Goal: Task Accomplishment & Management: Manage account settings

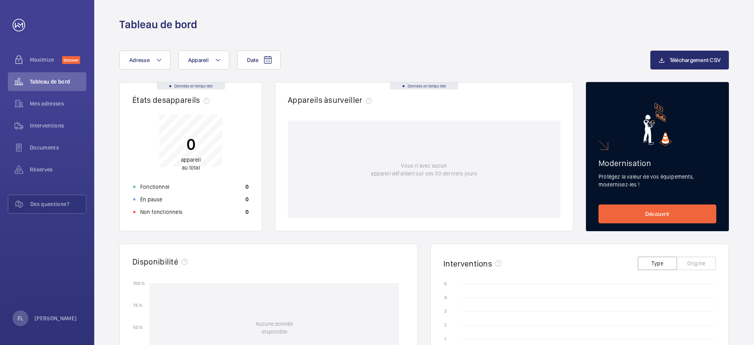
scroll to position [3, 0]
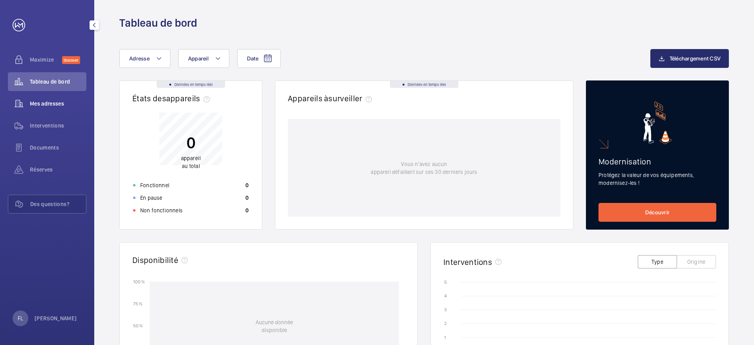
click at [24, 108] on wm-front-icon-button at bounding box center [19, 103] width 22 height 19
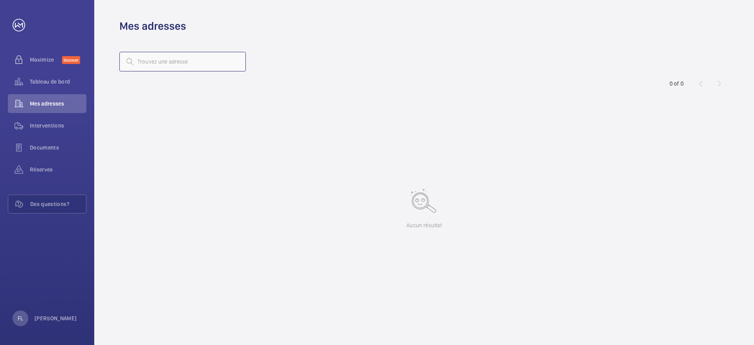
click at [168, 57] on input "text" at bounding box center [182, 62] width 126 height 20
click at [163, 62] on input "text" at bounding box center [182, 62] width 126 height 20
click at [157, 61] on input "text" at bounding box center [182, 62] width 126 height 20
click at [144, 63] on input "text" at bounding box center [182, 62] width 126 height 20
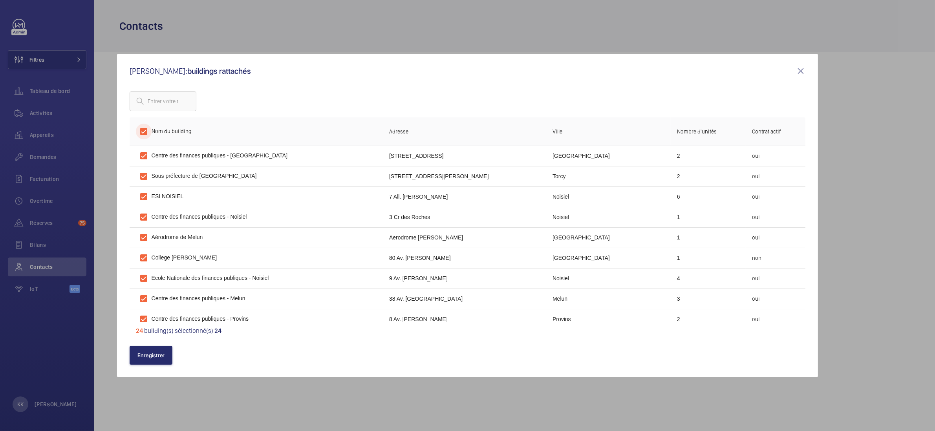
click at [147, 136] on input "checkbox" at bounding box center [144, 132] width 16 height 16
checkbox input "false"
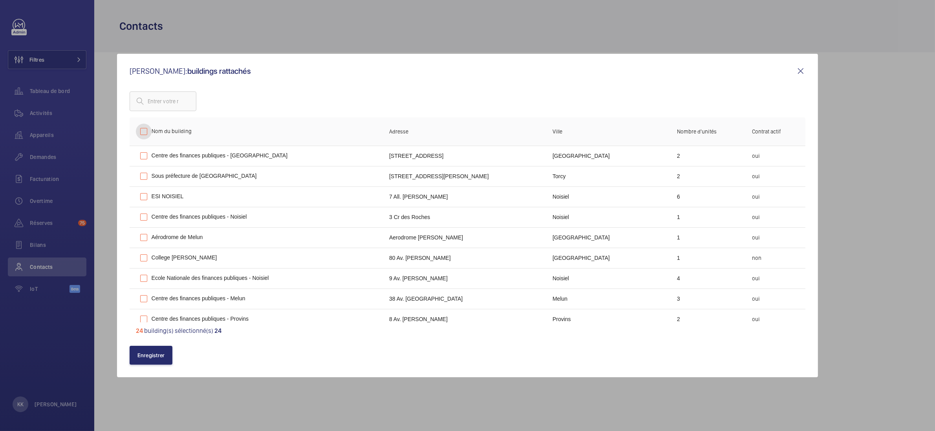
checkbox input "false"
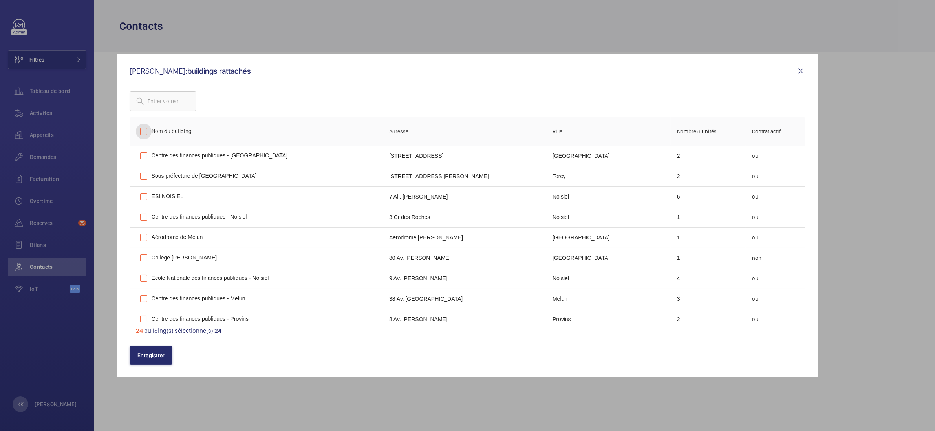
checkbox input "false"
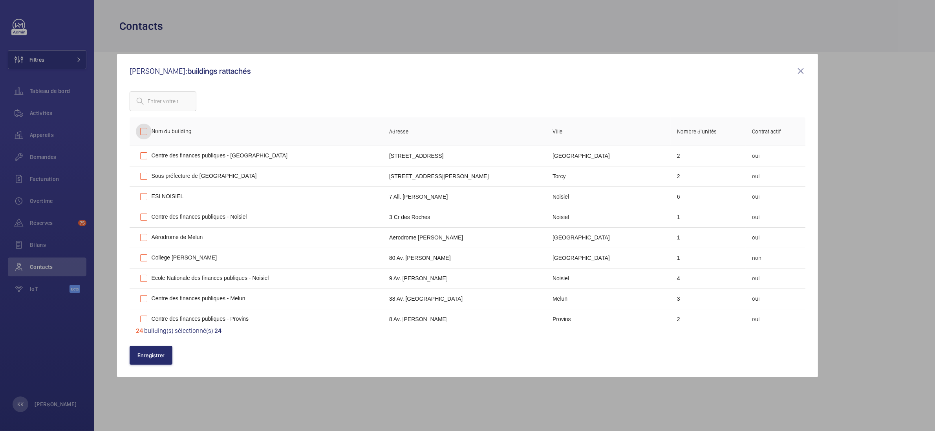
checkbox input "false"
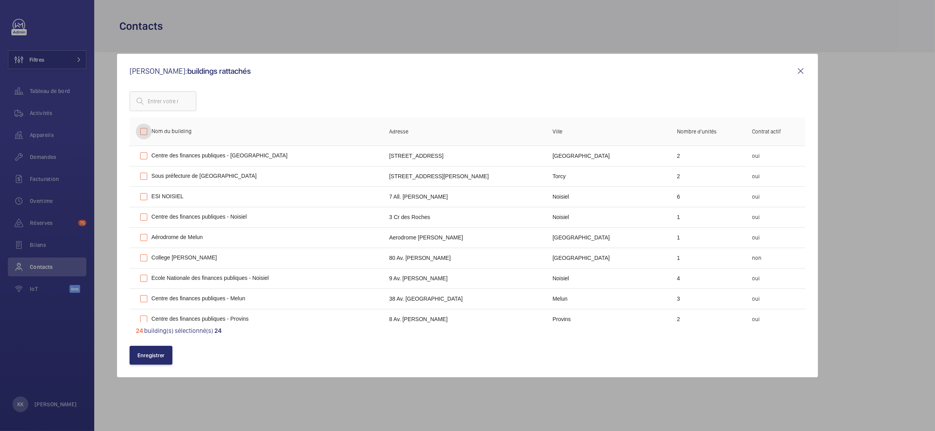
checkbox input "false"
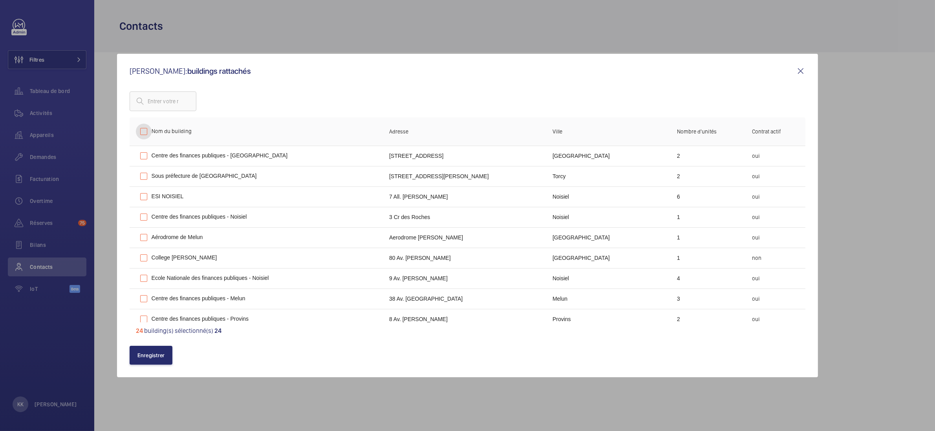
checkbox input "false"
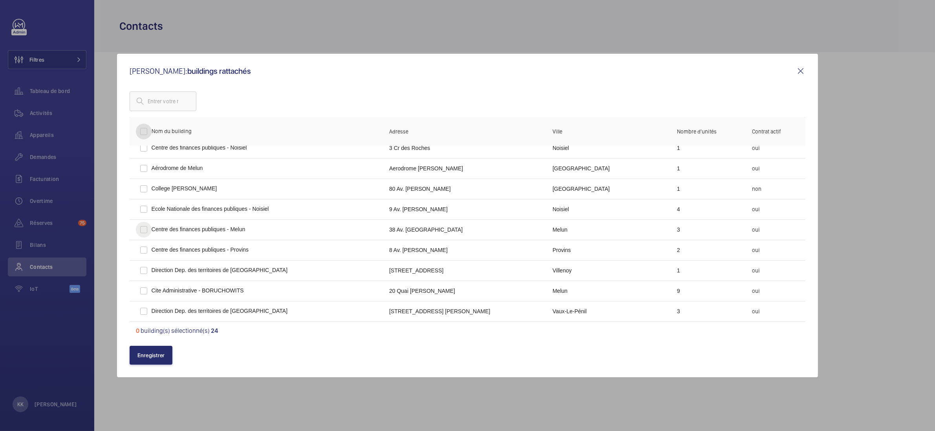
scroll to position [70, 0]
click at [143, 225] on input "checkbox" at bounding box center [144, 229] width 16 height 16
checkbox input "true"
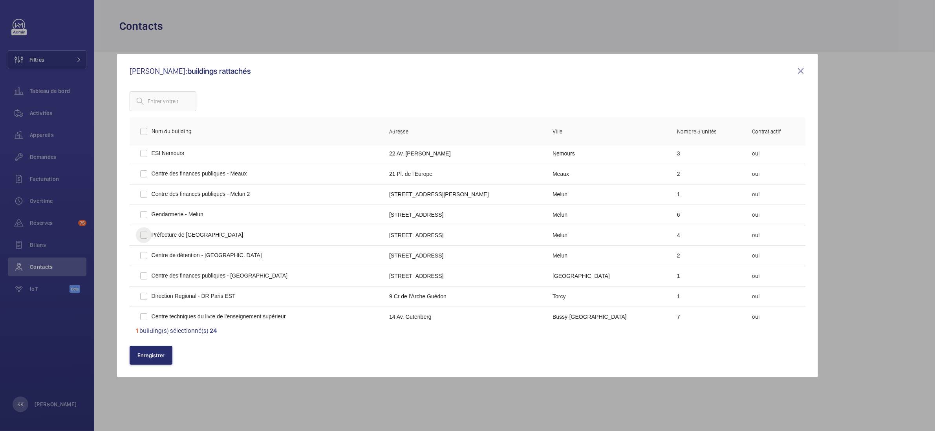
scroll to position [249, 0]
click at [144, 232] on input "checkbox" at bounding box center [144, 233] width 16 height 16
checkbox input "true"
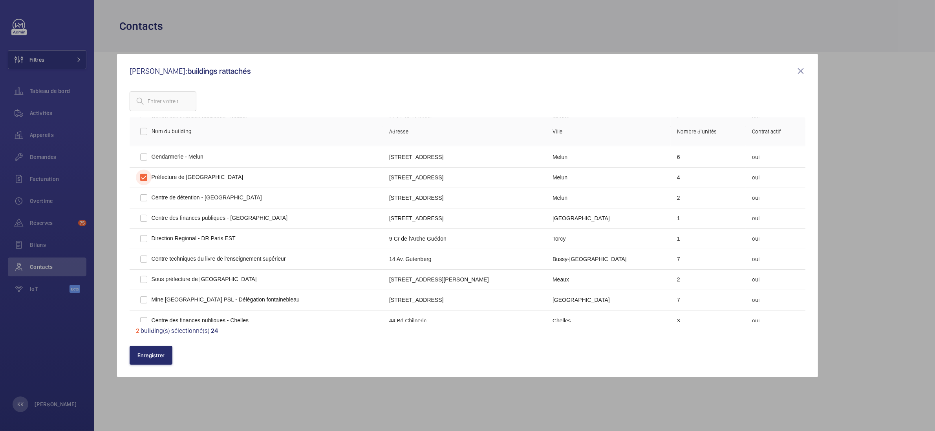
scroll to position [310, 0]
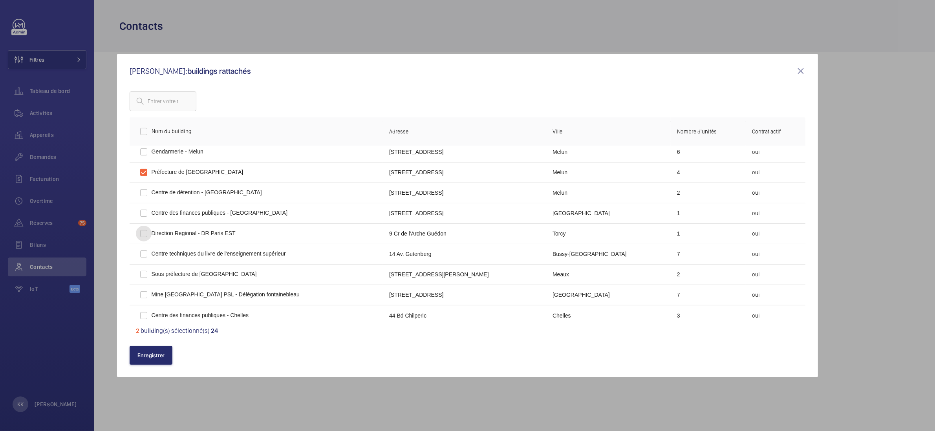
click at [148, 238] on input "checkbox" at bounding box center [144, 234] width 16 height 16
checkbox input "true"
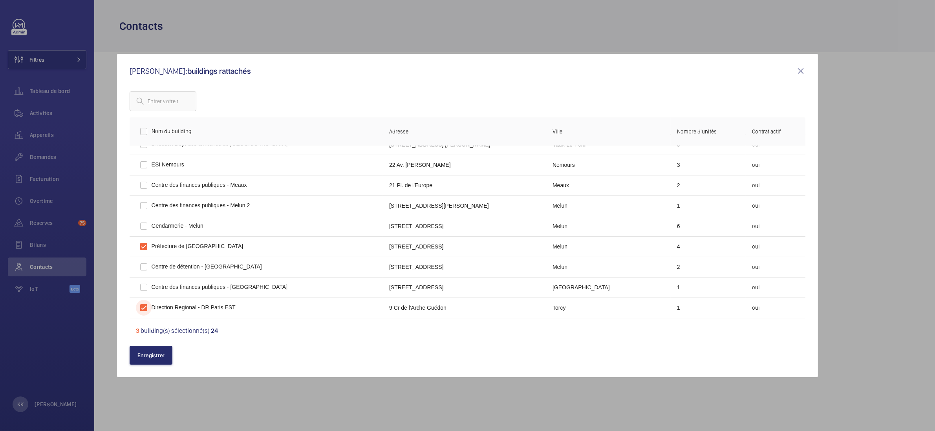
scroll to position [205, 0]
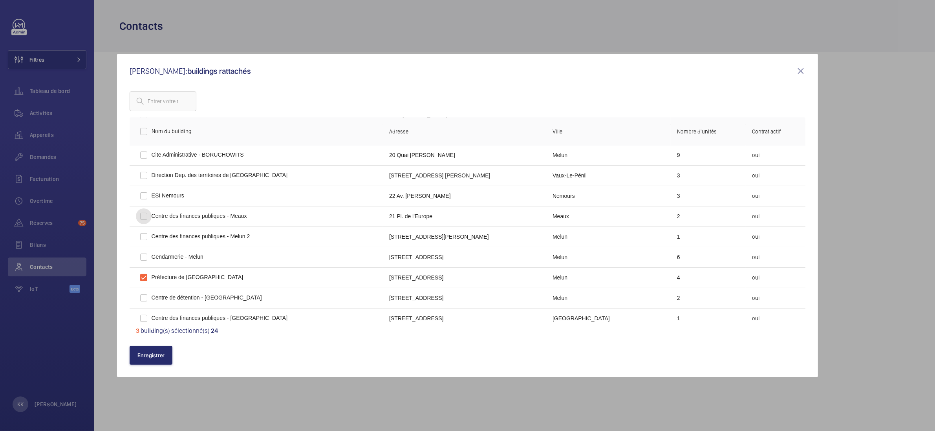
click at [146, 216] on input "checkbox" at bounding box center [144, 217] width 16 height 16
checkbox input "true"
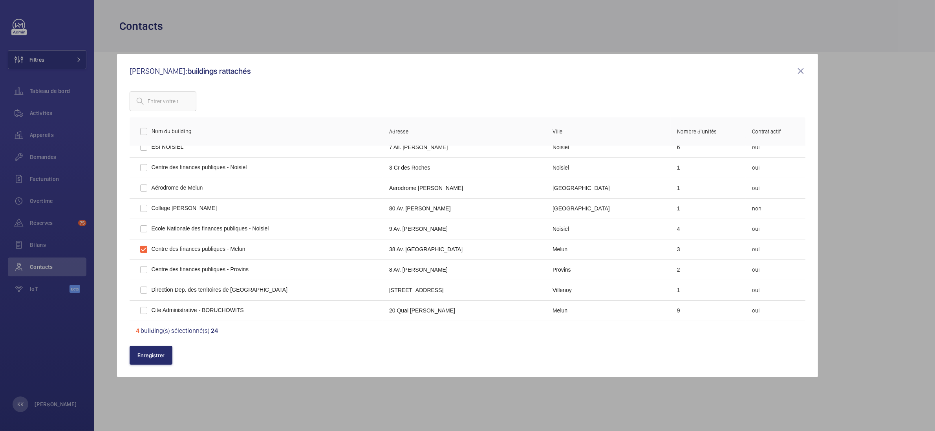
scroll to position [89, 0]
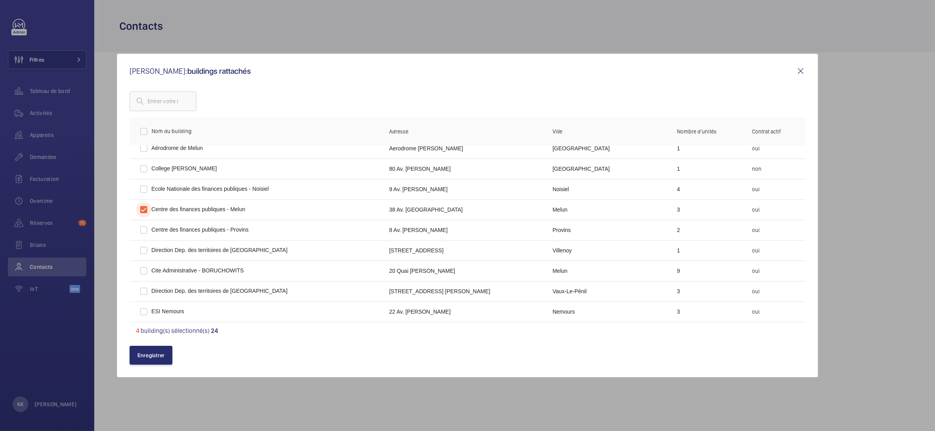
click at [143, 207] on input "checkbox" at bounding box center [144, 210] width 16 height 16
checkbox input "false"
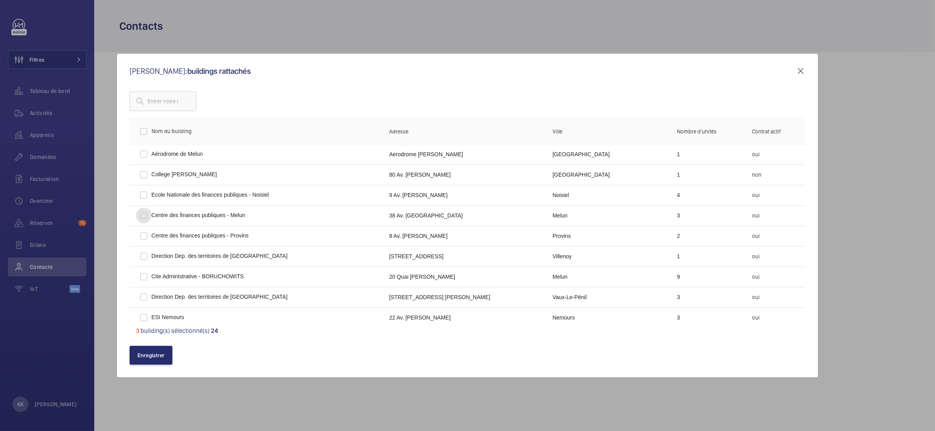
scroll to position [313, 0]
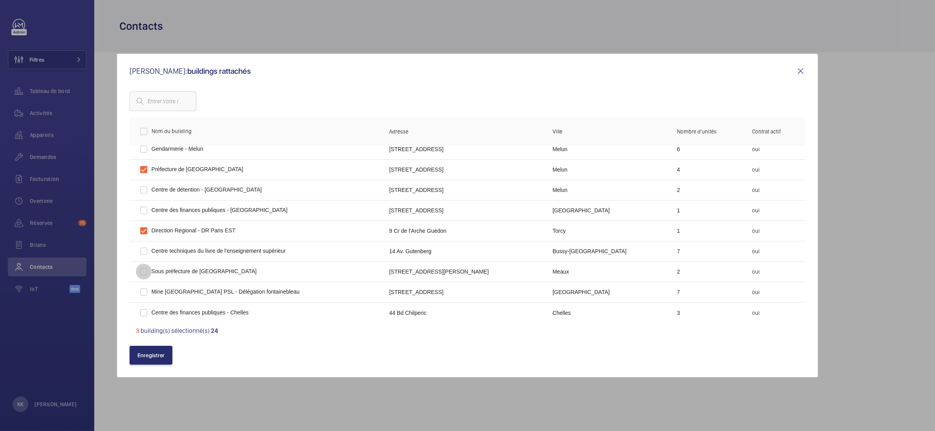
click at [147, 273] on input "checkbox" at bounding box center [144, 272] width 16 height 16
checkbox input "true"
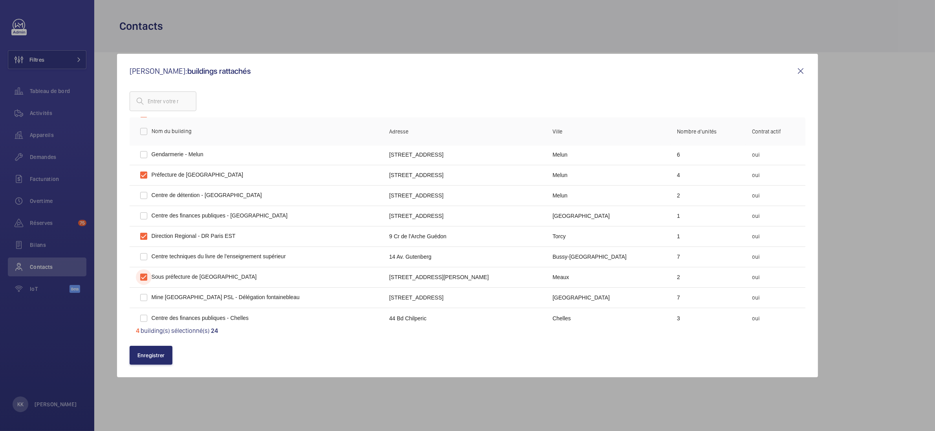
scroll to position [307, 0]
click at [145, 236] on input "checkbox" at bounding box center [144, 237] width 16 height 16
checkbox input "false"
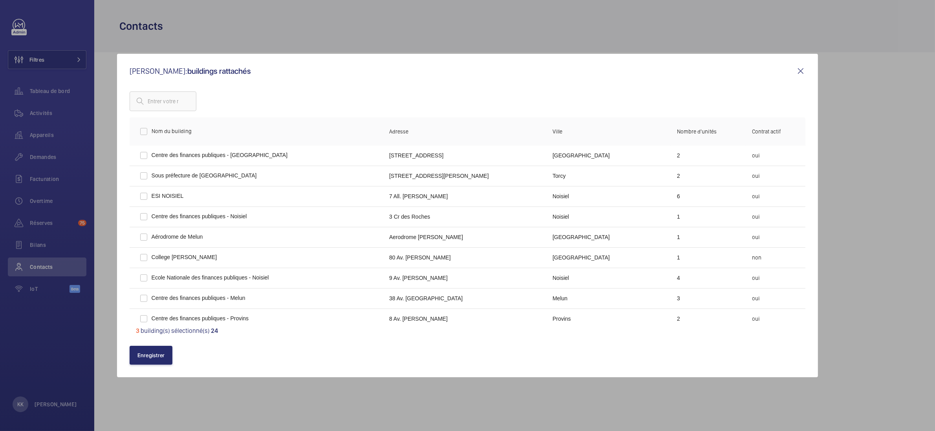
scroll to position [0, 0]
click at [148, 176] on input "checkbox" at bounding box center [144, 176] width 16 height 16
checkbox input "true"
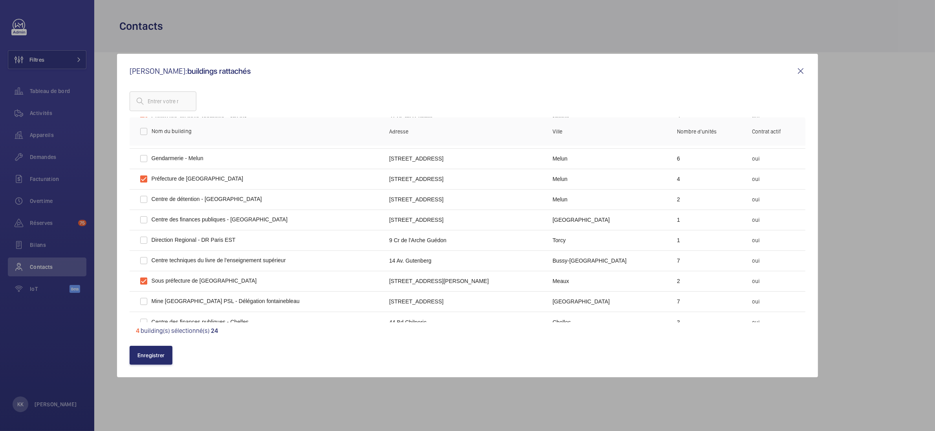
scroll to position [313, 0]
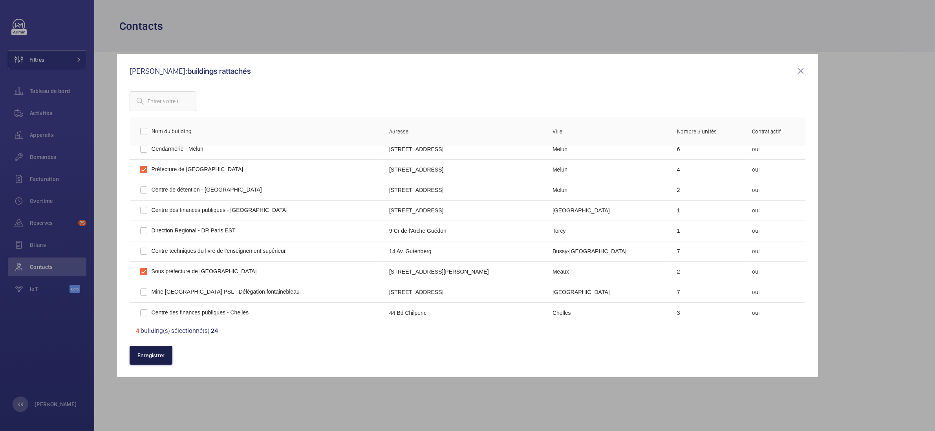
click at [159, 359] on button "Enregistrer" at bounding box center [151, 355] width 43 height 19
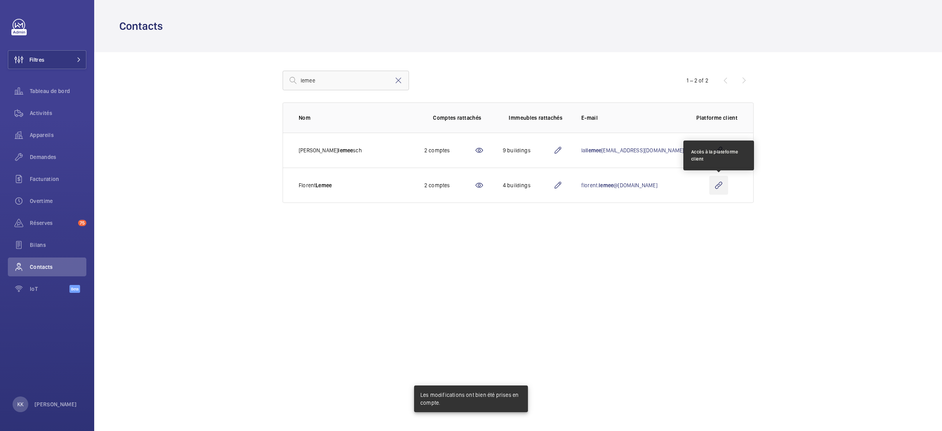
click at [715, 184] on wm-front-icon-button at bounding box center [719, 185] width 19 height 19
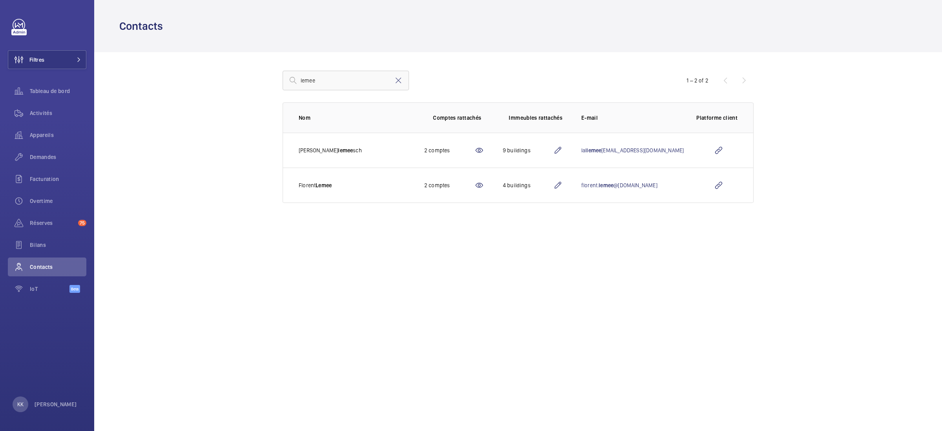
click at [589, 218] on div "lemee 1 – 2 of 2 Nom Comptes rattachés Immeubles rattachés E-mail Platforme cli…" at bounding box center [518, 137] width 521 height 170
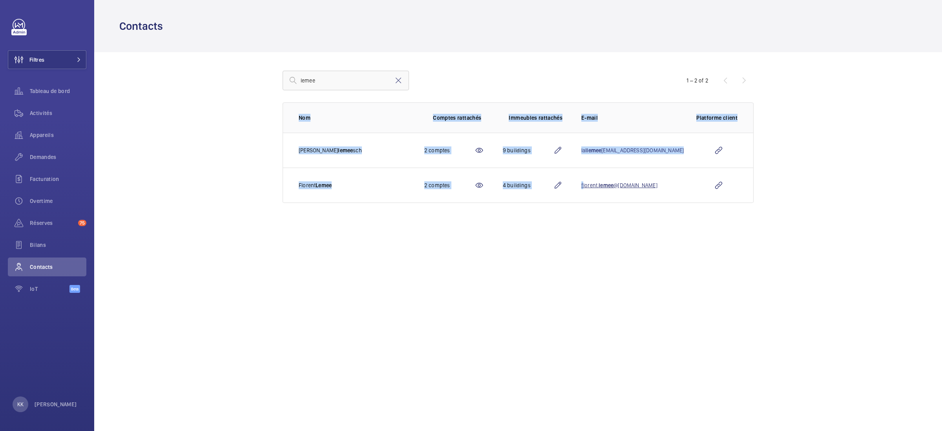
drag, startPoint x: 686, startPoint y: 187, endPoint x: 593, endPoint y: 188, distance: 93.5
click at [0, 0] on tr "Florent Lemee 2 comptes 4 buildings florent. lemee @seine-et-marne.gouv.fr" at bounding box center [0, 0] width 0 height 0
click at [595, 194] on td "florent. lemee @seine-et-marne.gouv.fr" at bounding box center [626, 185] width 115 height 35
drag, startPoint x: 590, startPoint y: 187, endPoint x: 693, endPoint y: 189, distance: 103.3
click at [0, 0] on tr "Florent Lemee 2 comptes 4 buildings florent. lemee @seine-et-marne.gouv.fr" at bounding box center [0, 0] width 0 height 0
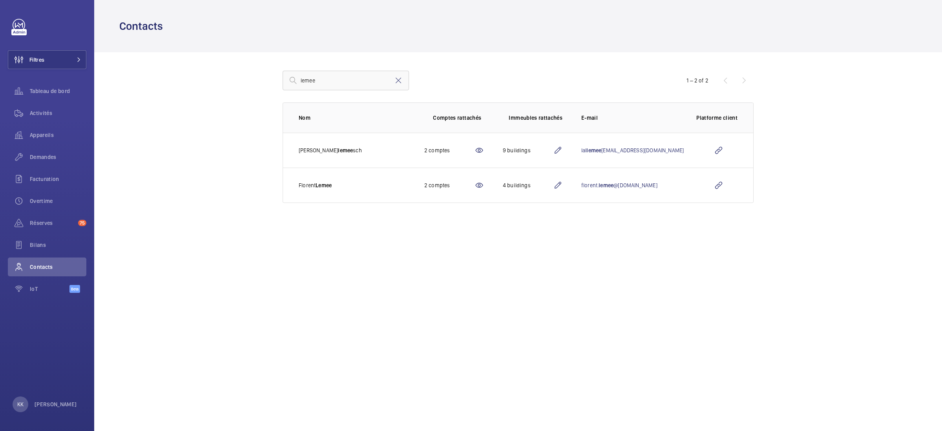
click at [660, 212] on div "lemee 1 – 2 of 2 Nom Comptes rattachés Immeubles rattachés E-mail Platforme cli…" at bounding box center [518, 137] width 521 height 170
drag, startPoint x: 333, startPoint y: 189, endPoint x: 298, endPoint y: 189, distance: 34.6
click at [299, 189] on p "Florent Lemee" at bounding box center [315, 185] width 33 height 8
drag, startPoint x: 299, startPoint y: 186, endPoint x: 335, endPoint y: 185, distance: 35.8
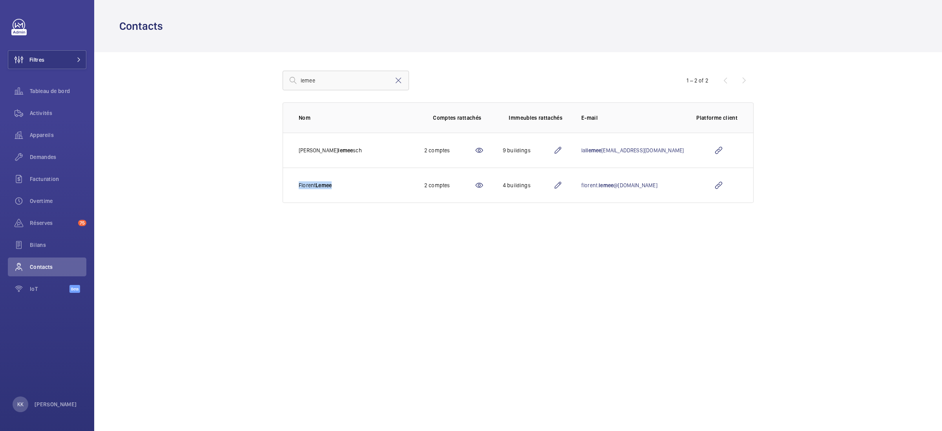
click at [335, 185] on td "Florent Lemee" at bounding box center [347, 185] width 129 height 35
click at [332, 188] on span "Lemee" at bounding box center [324, 185] width 16 height 6
drag, startPoint x: 335, startPoint y: 187, endPoint x: 296, endPoint y: 188, distance: 38.9
click at [296, 188] on td "Florent Lemee" at bounding box center [347, 185] width 129 height 35
click at [348, 219] on div "lemee 1 – 2 of 2 Nom Comptes rattachés Immeubles rattachés E-mail Platforme cli…" at bounding box center [518, 137] width 521 height 170
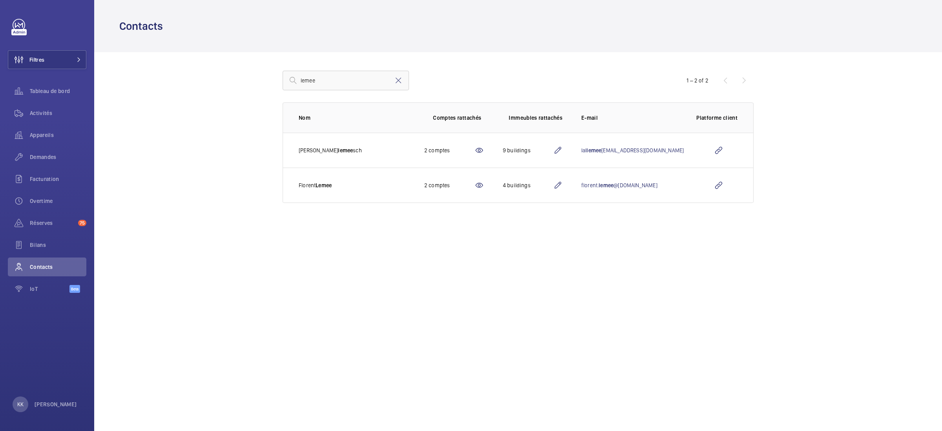
click at [396, 271] on div "Contacts lemee 1 – 2 of 2 Nom Comptes rattachés Immeubles rattachés E-mail Plat…" at bounding box center [518, 215] width 848 height 431
click at [563, 187] on mat-icon at bounding box center [557, 185] width 9 height 9
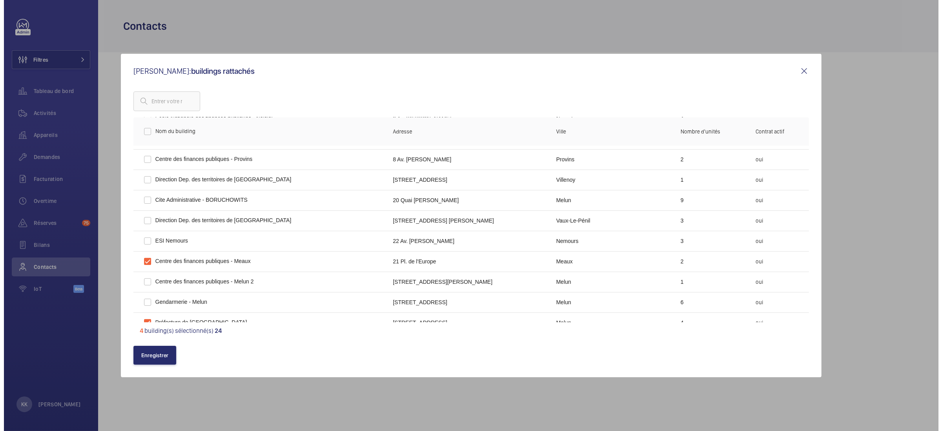
scroll to position [162, 0]
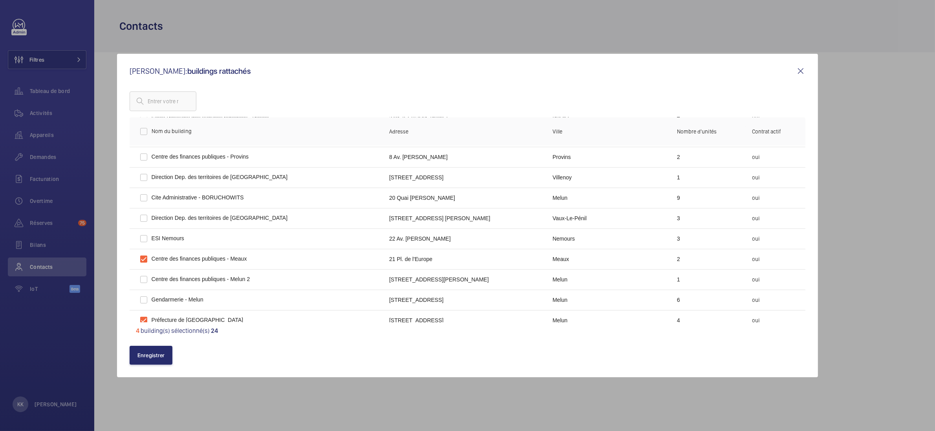
click at [156, 261] on td "Centre des finances publiques - Meaux" at bounding box center [256, 259] width 253 height 20
click at [145, 259] on input "checkbox" at bounding box center [144, 259] width 16 height 16
checkbox input "false"
click at [163, 360] on button "Enregistrer" at bounding box center [151, 355] width 43 height 19
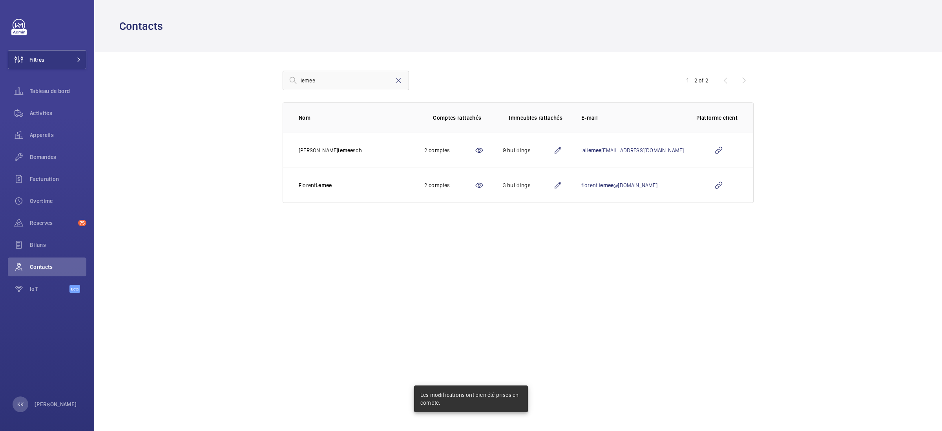
click at [573, 244] on div "Contacts lemee 1 – 2 of 2 Nom Comptes rattachés Immeubles rattachés E-mail Plat…" at bounding box center [518, 215] width 848 height 431
click at [221, 224] on div "Contacts lemee 1 – 2 of 2 Nom Comptes rattachés Immeubles rattachés E-mail Plat…" at bounding box center [518, 215] width 848 height 431
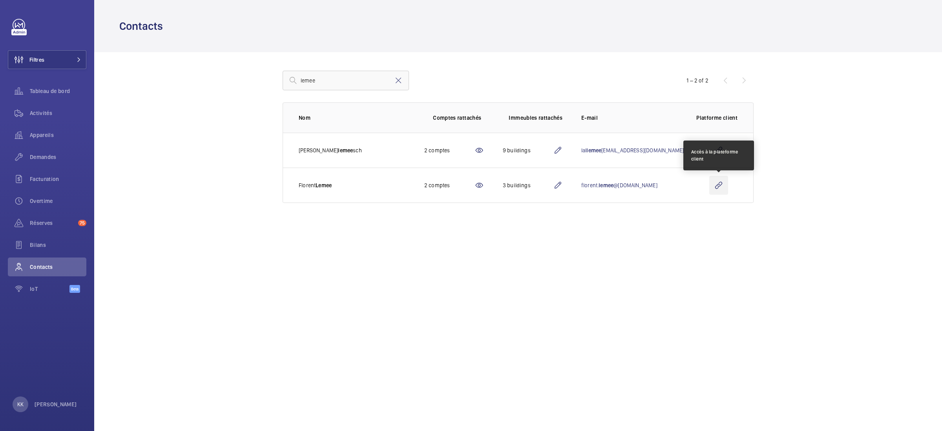
click at [725, 188] on wm-front-icon-button at bounding box center [719, 185] width 19 height 19
click at [718, 183] on wm-front-icon-button at bounding box center [719, 185] width 19 height 19
